Goal: Transaction & Acquisition: Purchase product/service

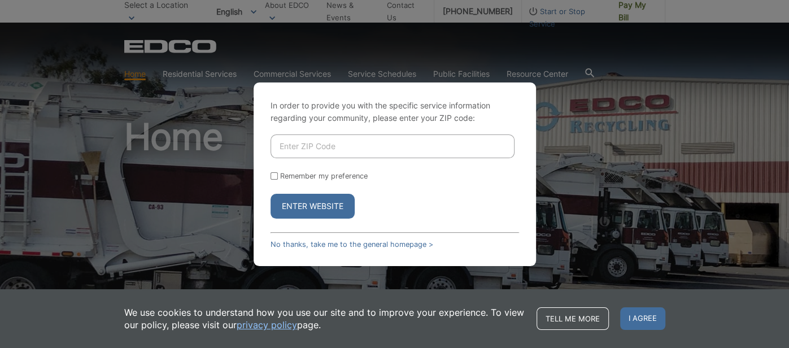
click at [296, 147] on input "Enter ZIP Code" at bounding box center [392, 146] width 244 height 24
type input "92078"
click at [298, 206] on button "Enter Website" at bounding box center [312, 206] width 84 height 25
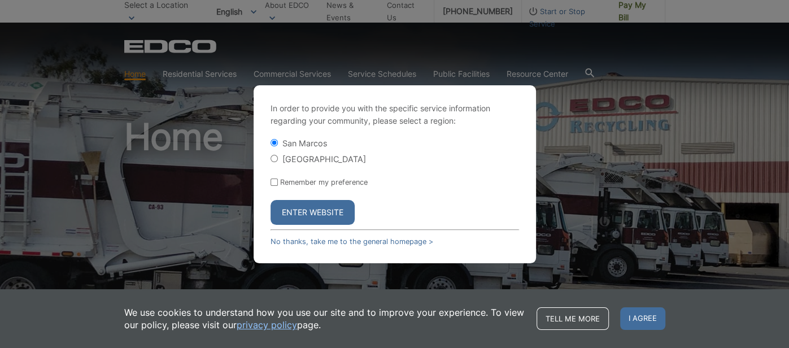
click at [274, 139] on input "San Marcos" at bounding box center [273, 142] width 7 height 7
click at [304, 214] on button "Enter Website" at bounding box center [312, 212] width 84 height 25
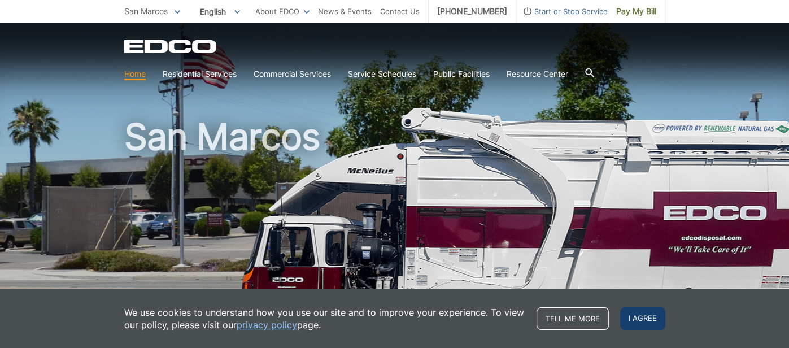
click at [639, 324] on span "I agree" at bounding box center [642, 318] width 45 height 23
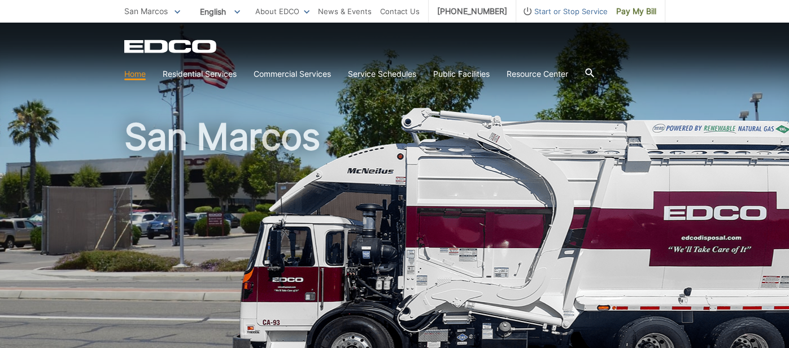
click at [136, 77] on link "Home" at bounding box center [134, 74] width 21 height 12
click at [623, 11] on span "Pay My Bill" at bounding box center [636, 11] width 40 height 12
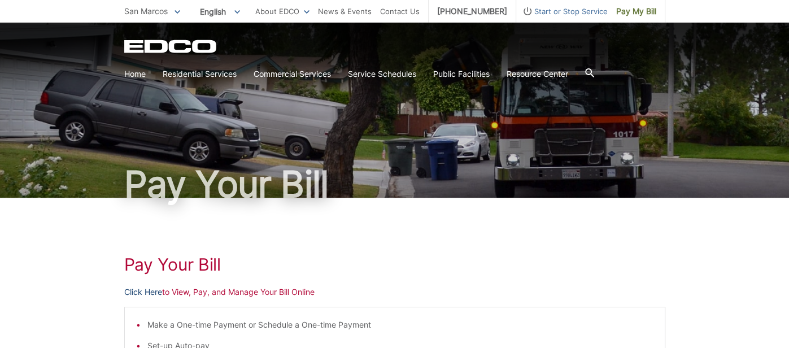
click at [150, 291] on link "Click Here" at bounding box center [143, 292] width 38 height 12
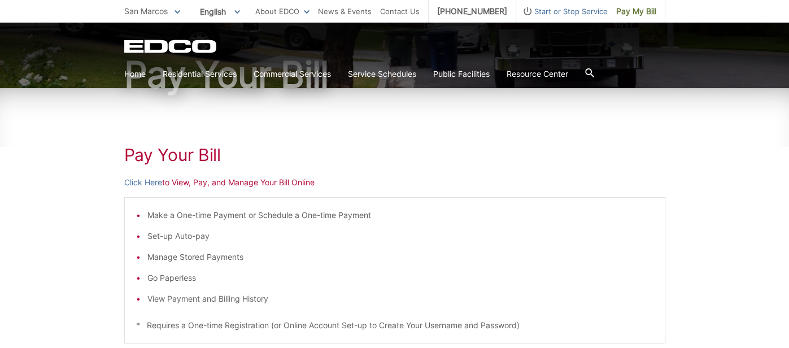
scroll to position [112, 0]
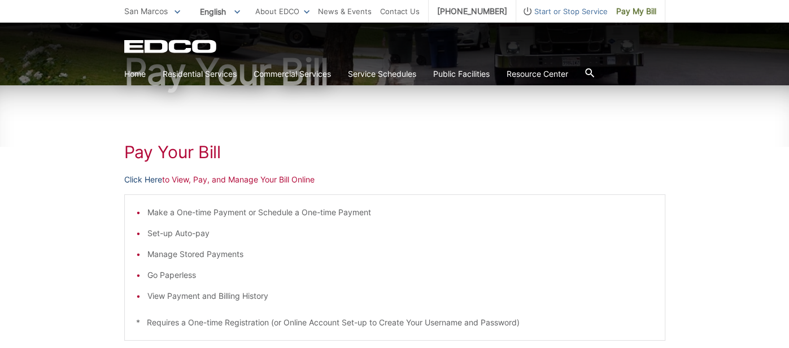
click at [151, 178] on link "Click Here" at bounding box center [143, 179] width 38 height 12
